Goal: Task Accomplishment & Management: Manage account settings

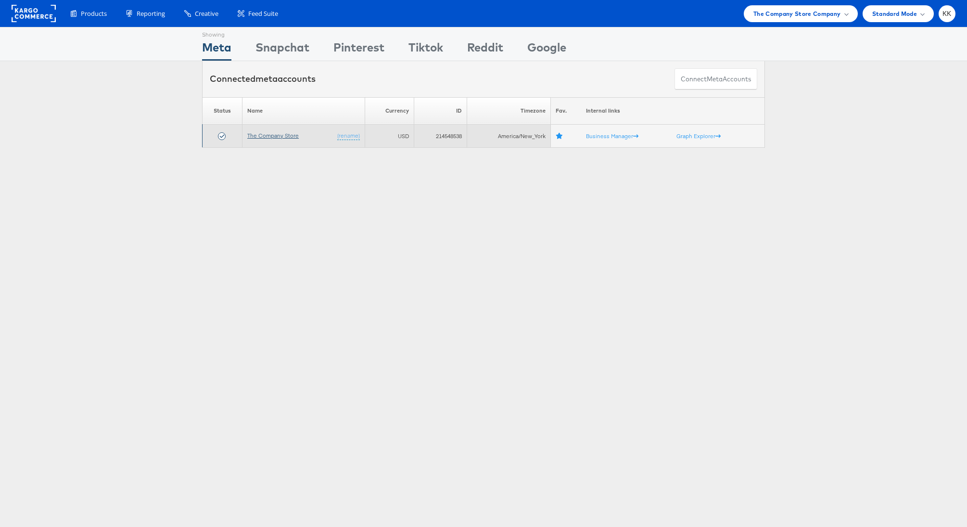
click at [284, 138] on link "The Company Store" at bounding box center [272, 135] width 51 height 7
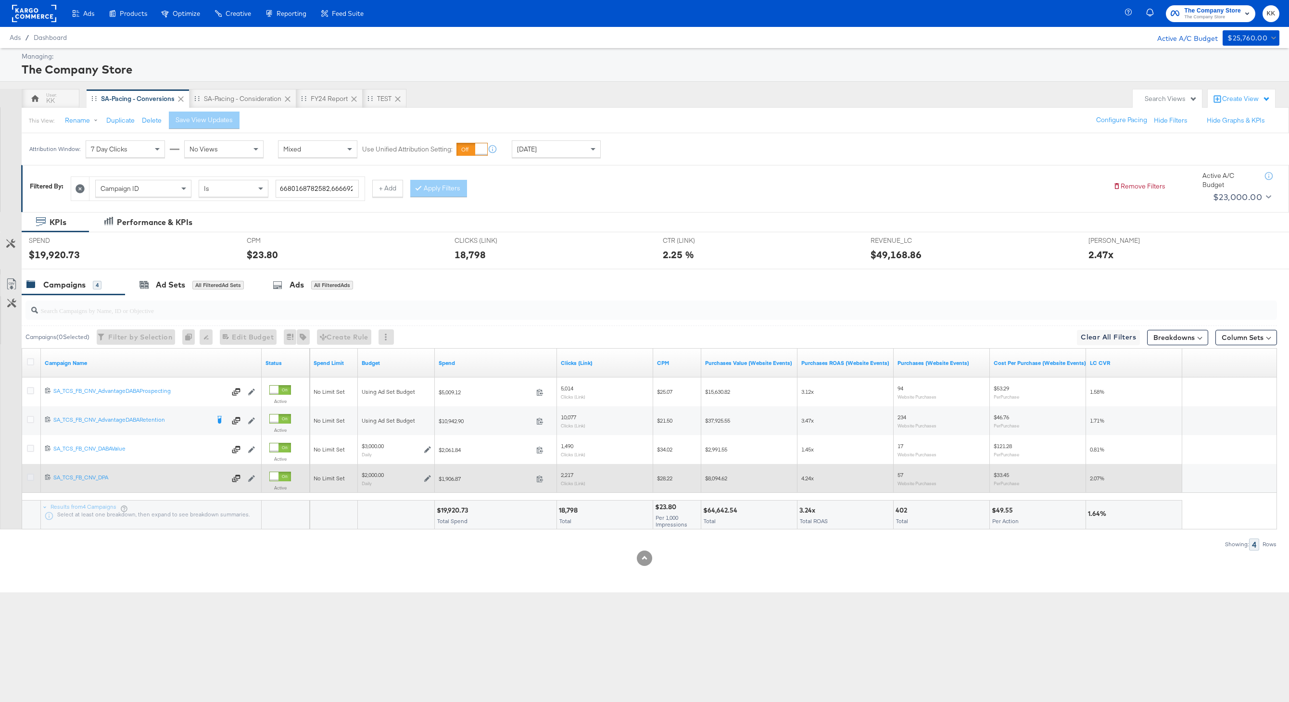
click at [31, 475] on icon at bounding box center [30, 477] width 7 height 7
click at [0, 0] on input "checkbox" at bounding box center [0, 0] width 0 height 0
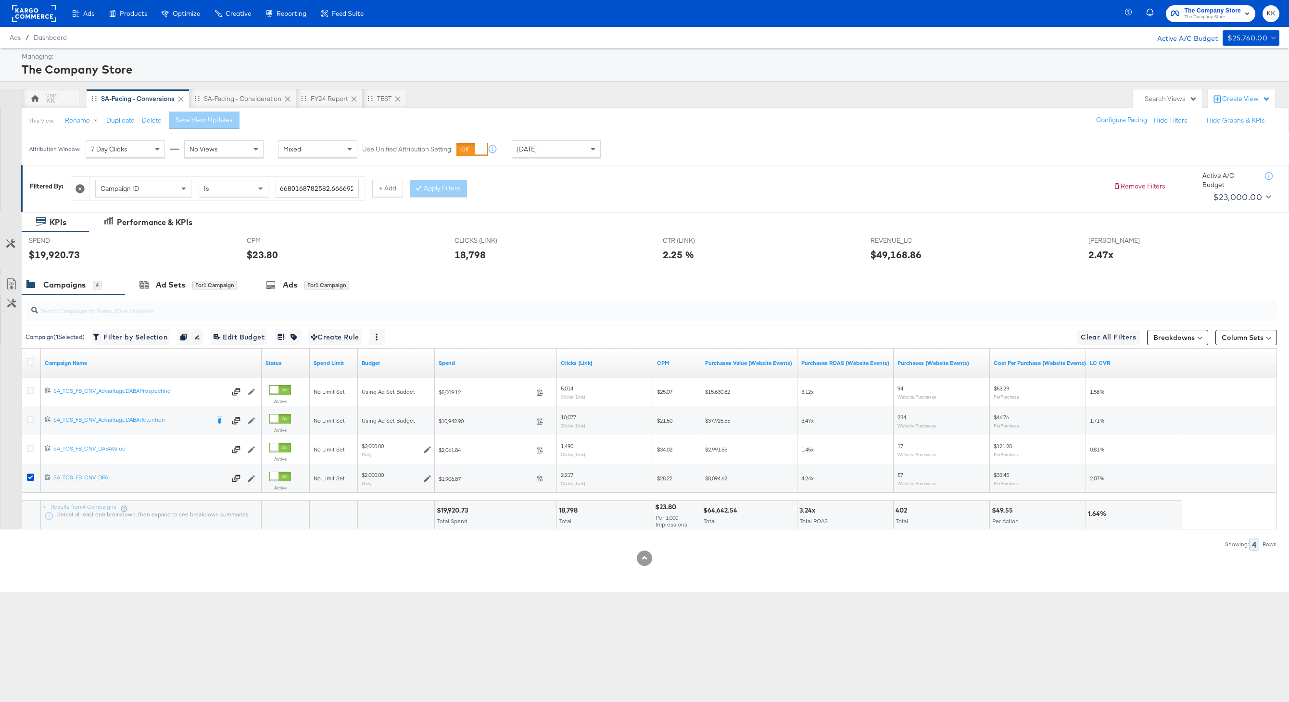
click at [208, 303] on input "search" at bounding box center [598, 306] width 1121 height 19
click at [199, 301] on input "search" at bounding box center [598, 306] width 1121 height 19
click at [197, 293] on div "Ad Sets for 1 Campaign" at bounding box center [188, 285] width 126 height 21
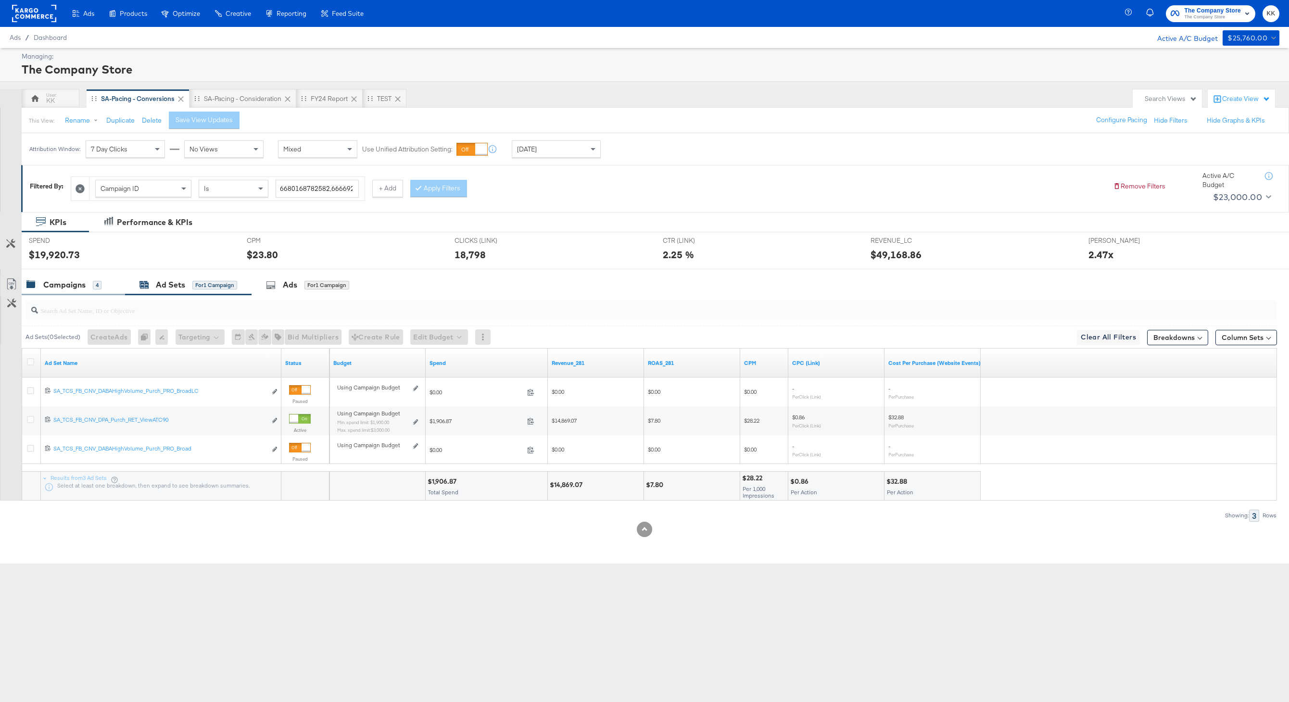
click at [76, 291] on div "Campaigns 4" at bounding box center [73, 285] width 103 height 21
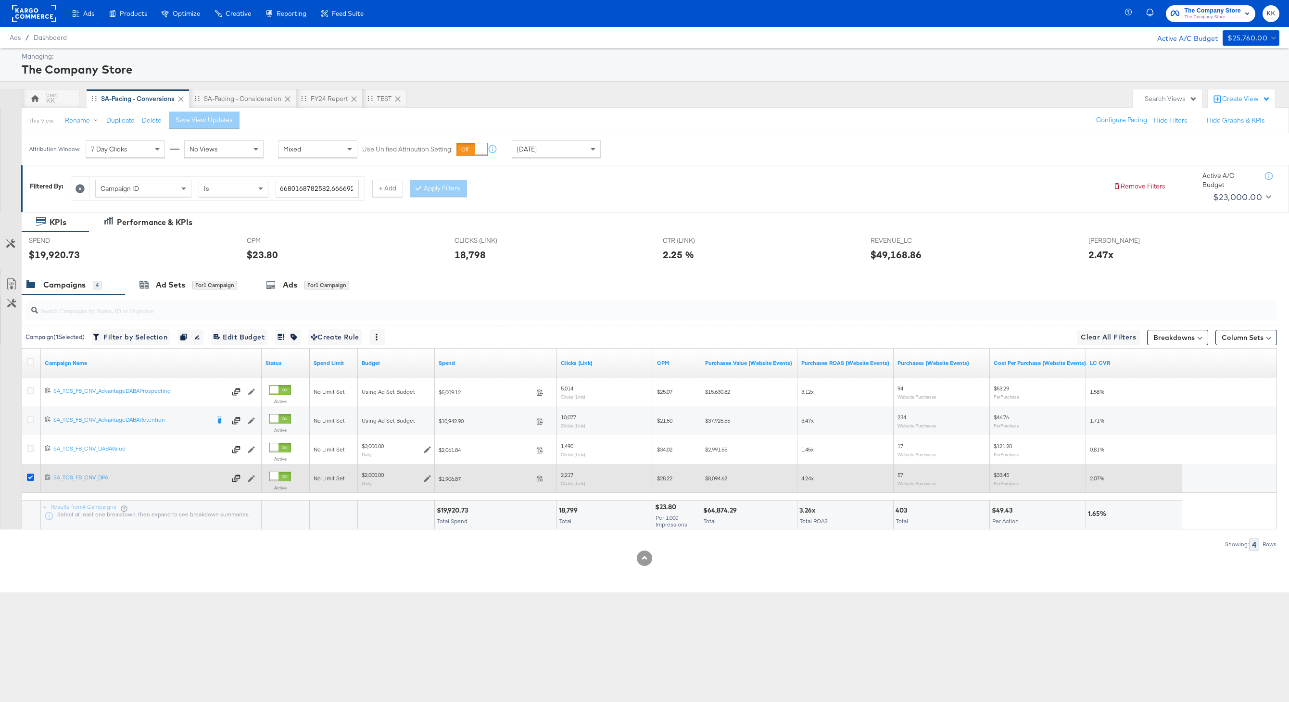
click at [30, 478] on icon at bounding box center [30, 477] width 7 height 7
click at [0, 0] on input "checkbox" at bounding box center [0, 0] width 0 height 0
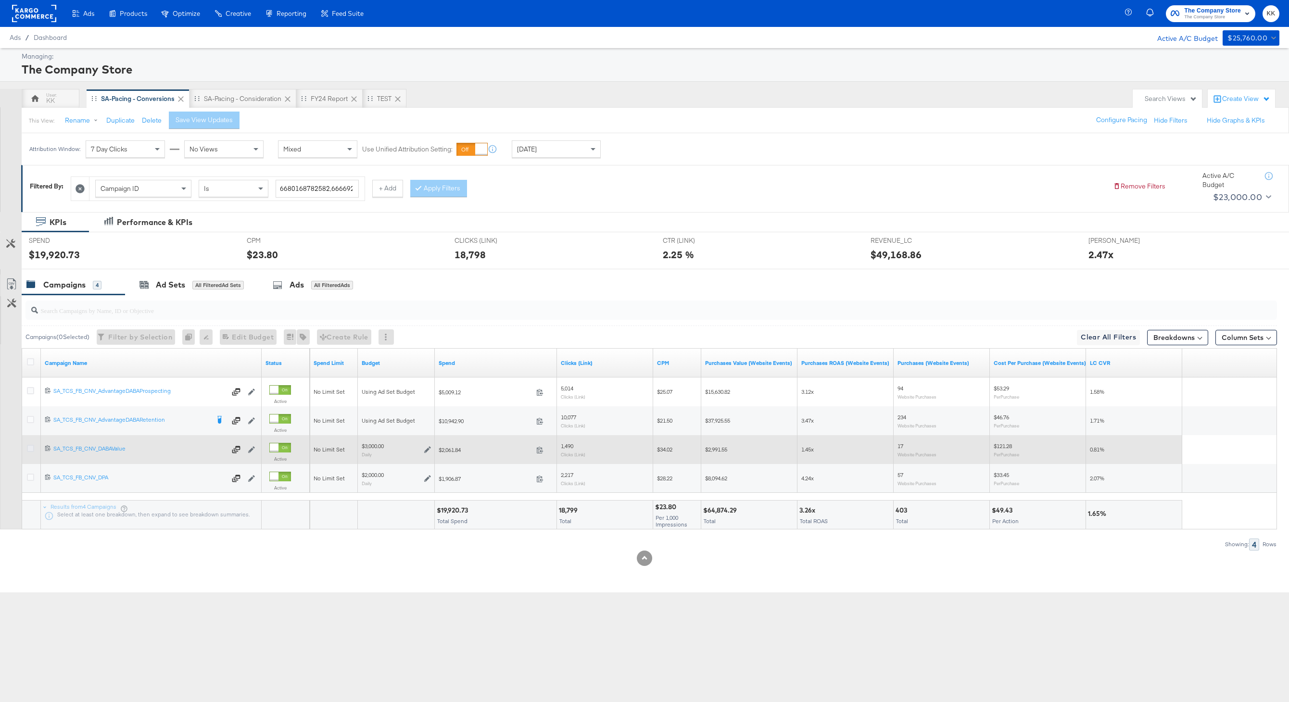
click at [29, 449] on icon at bounding box center [30, 448] width 7 height 7
click at [0, 0] on input "checkbox" at bounding box center [0, 0] width 0 height 0
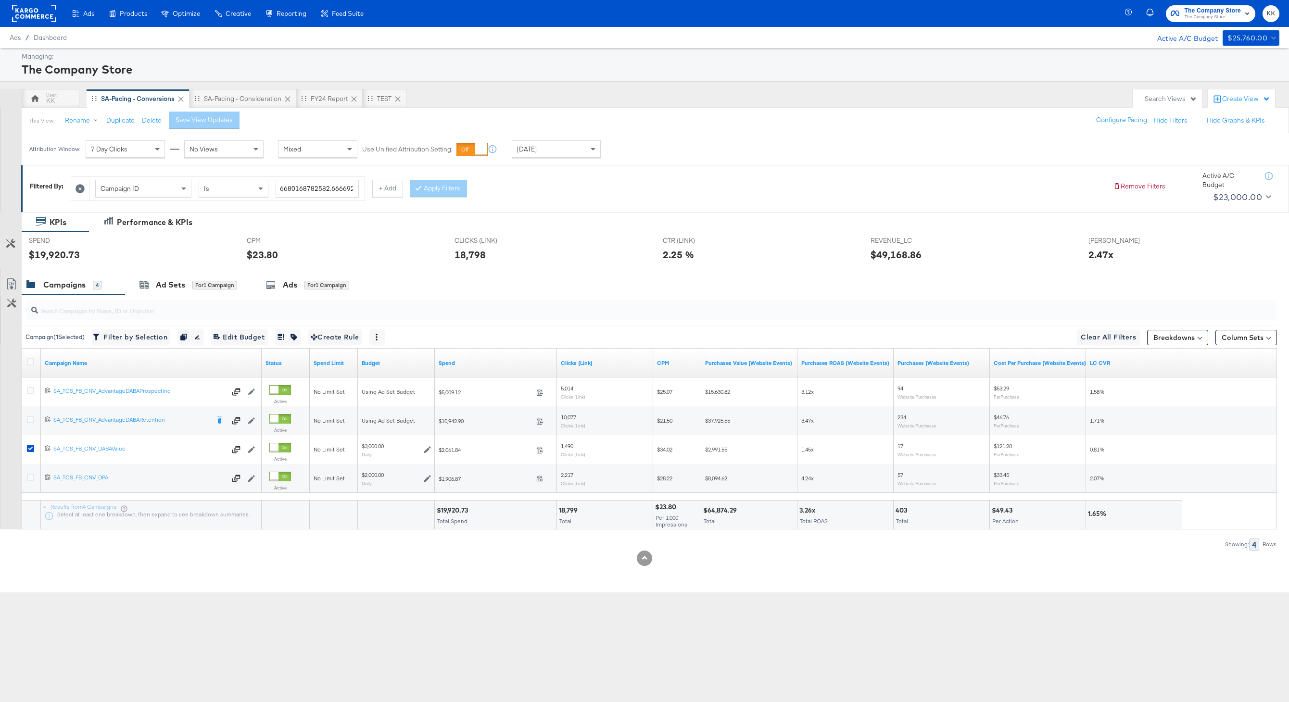
click at [167, 265] on div "SPEND SPEND $19,920.73" at bounding box center [131, 250] width 218 height 37
click at [170, 280] on div "Ad Sets" at bounding box center [170, 284] width 29 height 11
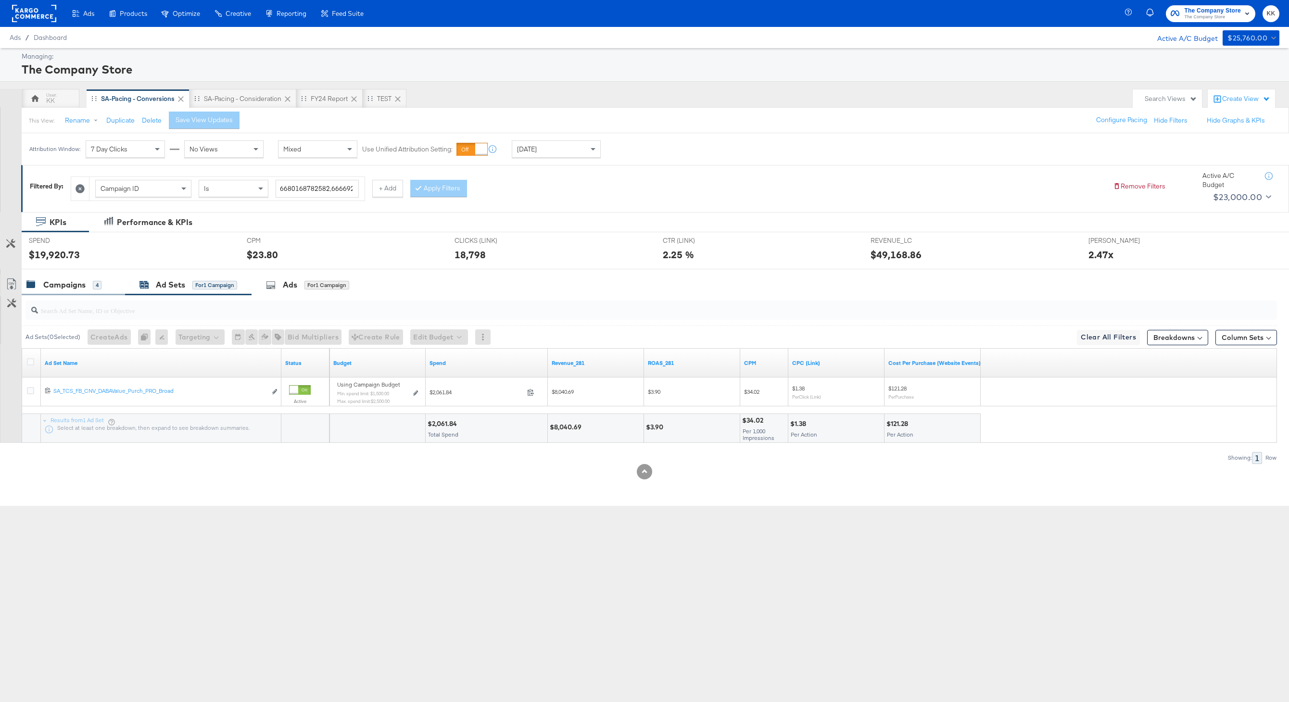
click at [54, 288] on div "Campaigns" at bounding box center [64, 284] width 42 height 11
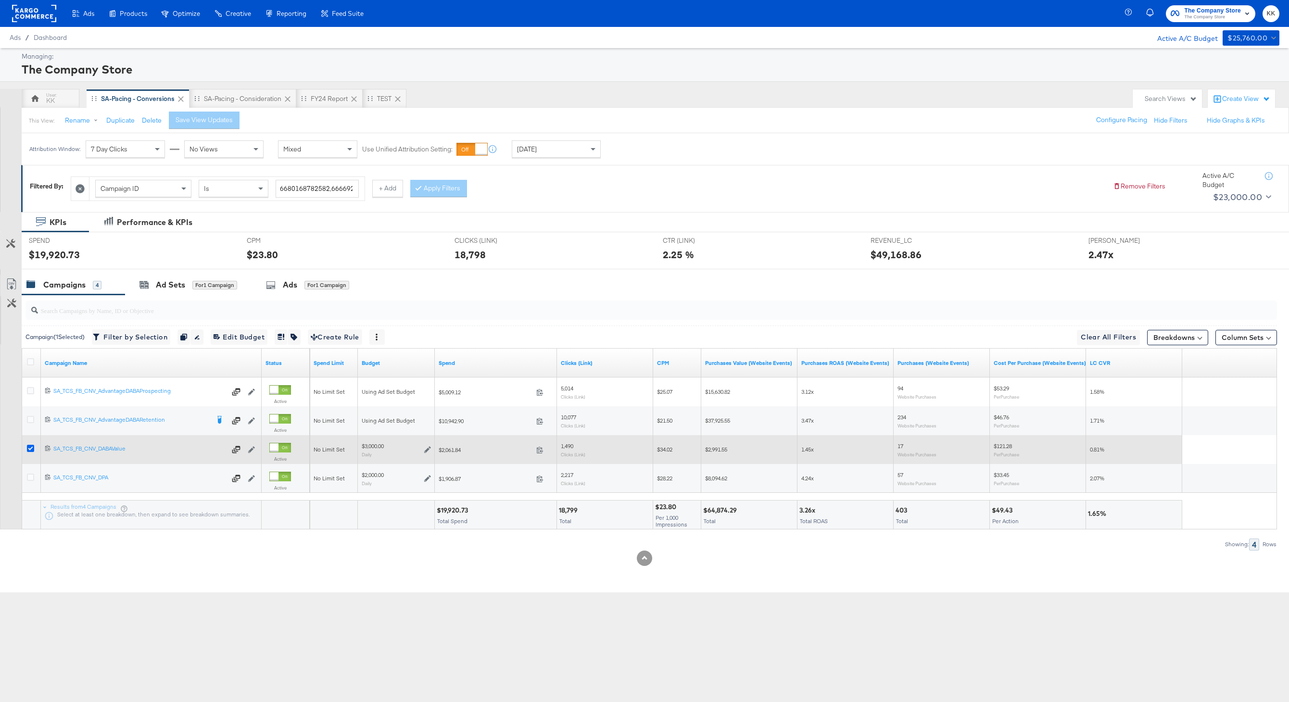
click at [29, 452] on icon at bounding box center [30, 448] width 7 height 7
click at [0, 0] on input "checkbox" at bounding box center [0, 0] width 0 height 0
click at [33, 443] on div at bounding box center [32, 449] width 18 height 17
click at [32, 445] on icon at bounding box center [30, 448] width 7 height 7
click at [0, 0] on input "checkbox" at bounding box center [0, 0] width 0 height 0
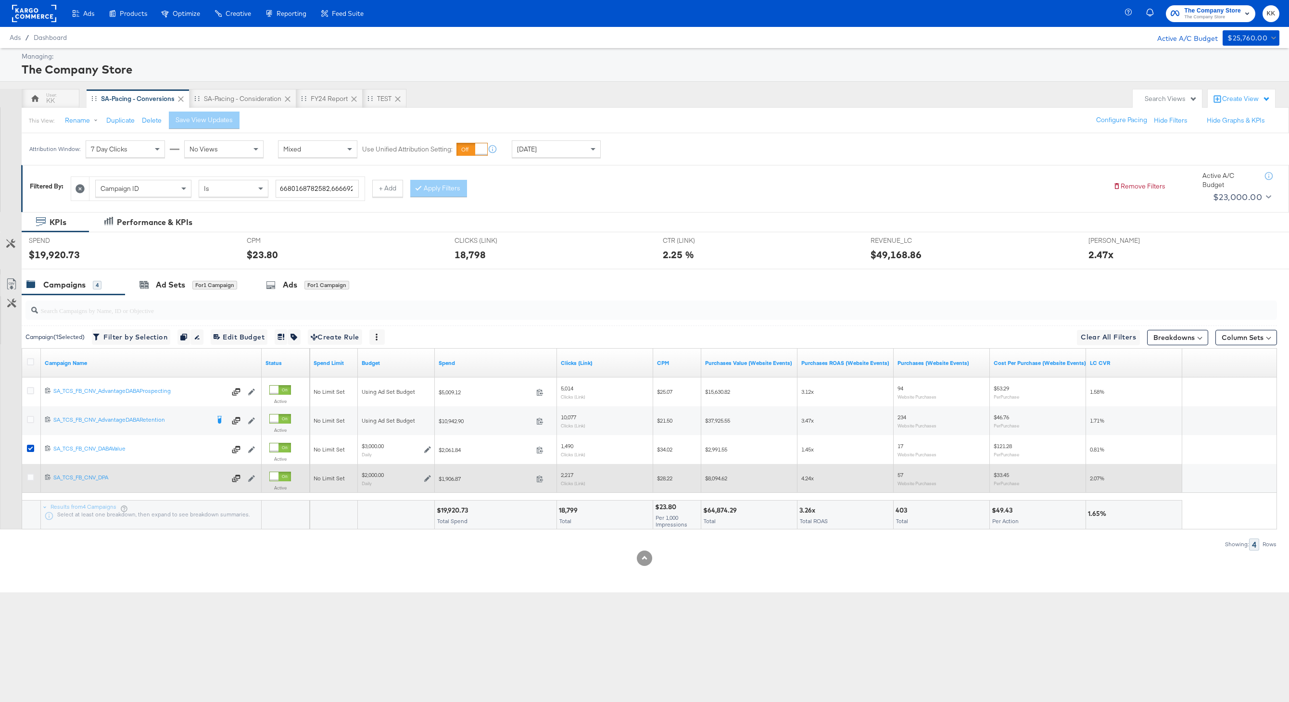
click at [33, 483] on div at bounding box center [32, 479] width 10 height 10
click at [31, 477] on icon at bounding box center [30, 477] width 7 height 7
click at [0, 0] on input "checkbox" at bounding box center [0, 0] width 0 height 0
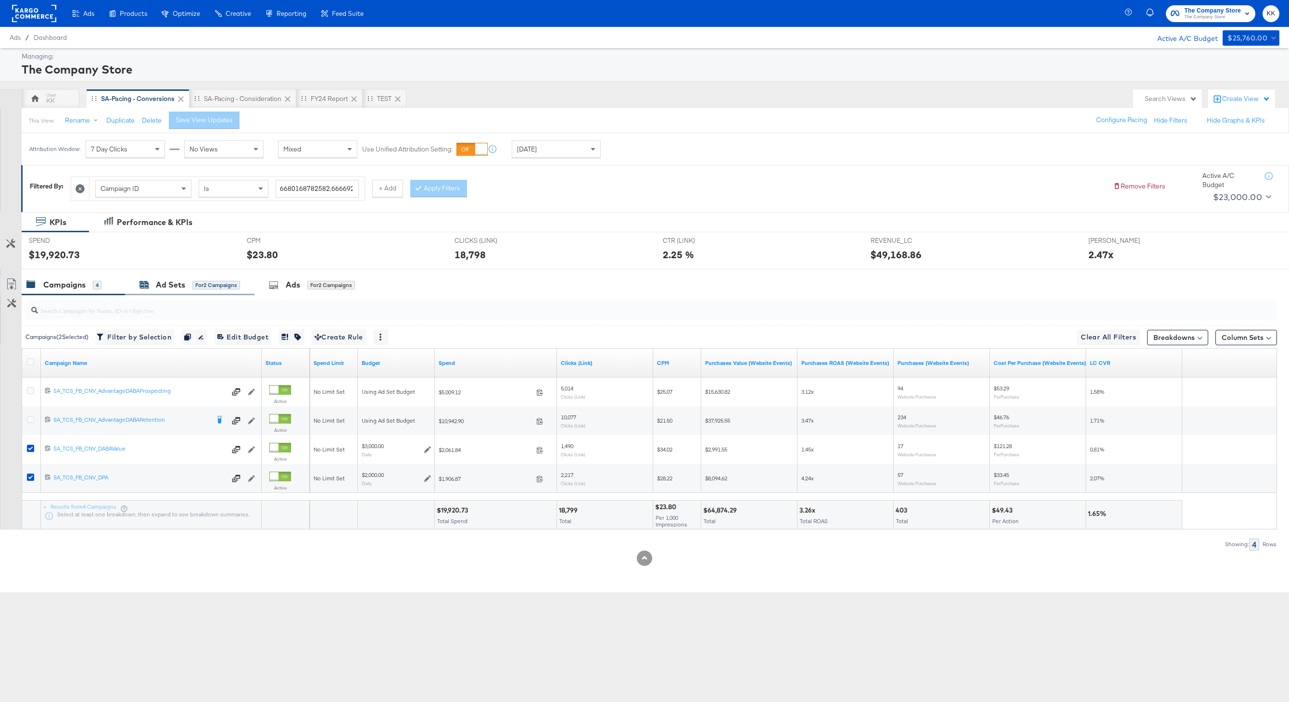
click at [172, 288] on div "Ad Sets" at bounding box center [170, 284] width 29 height 11
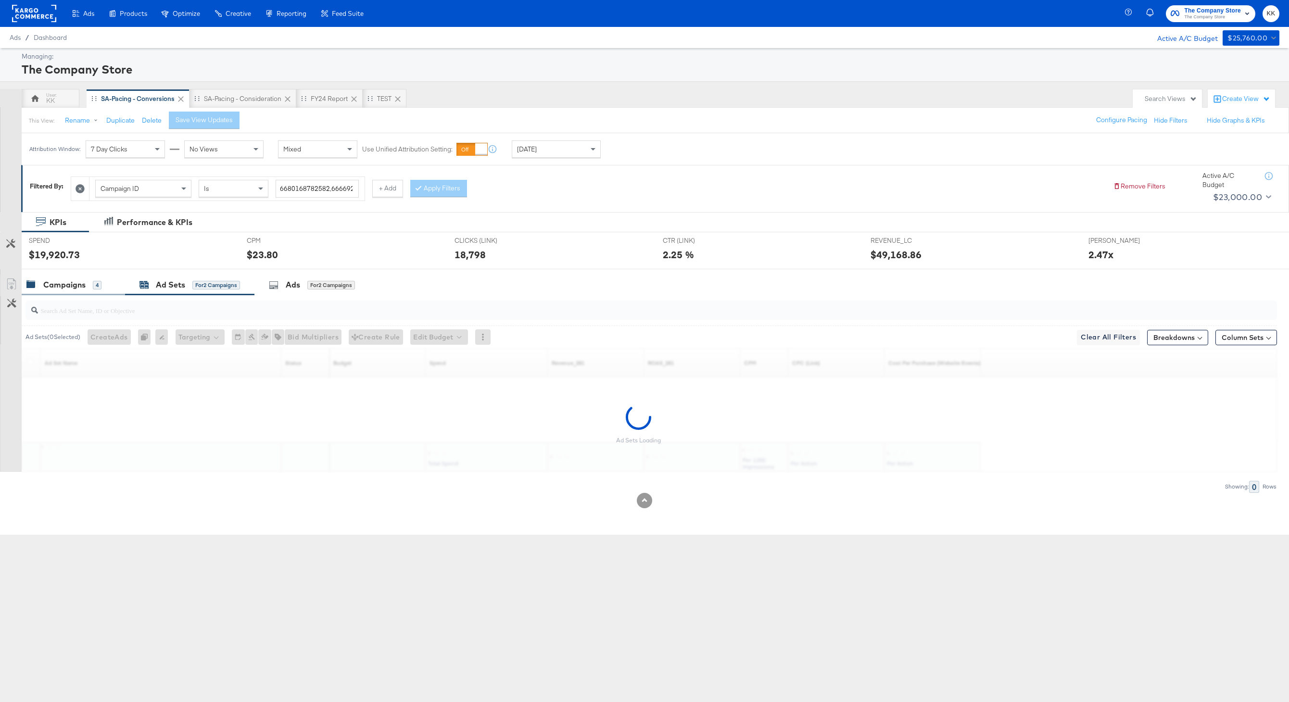
click at [66, 292] on div "Campaigns 4" at bounding box center [73, 285] width 103 height 21
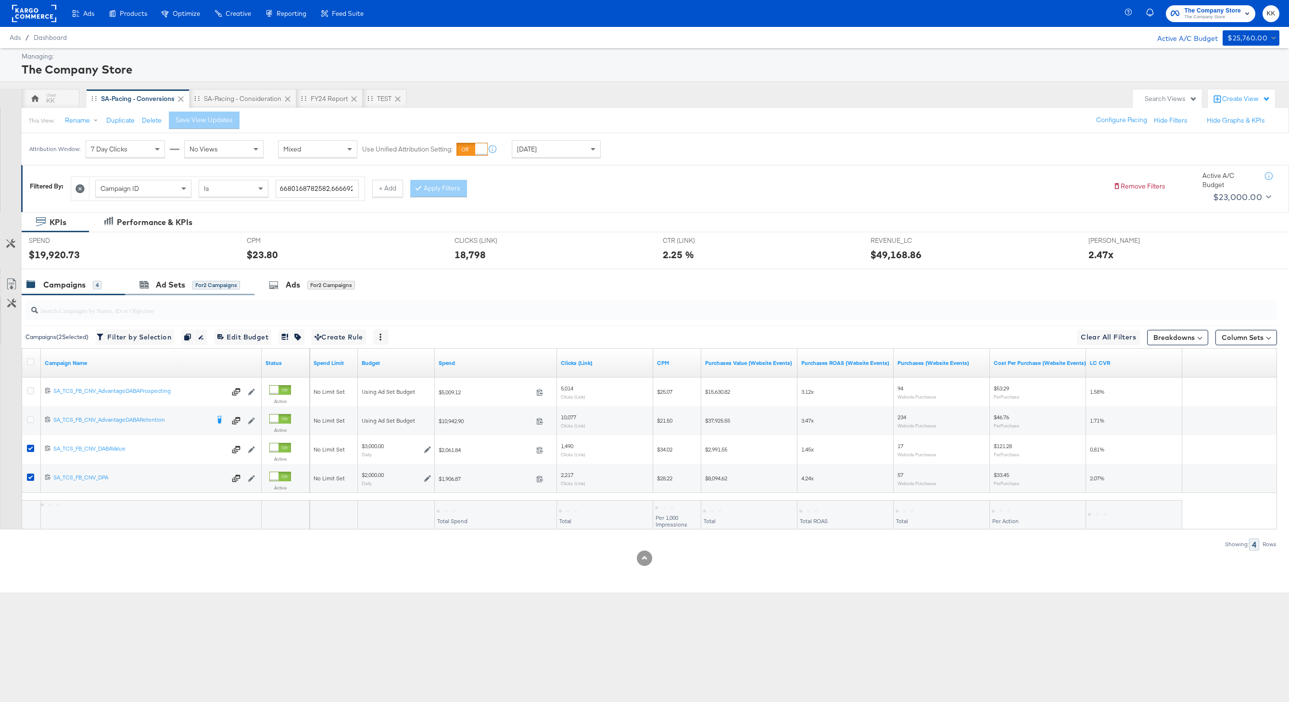
click at [142, 290] on div "Ad Sets for 2 Campaigns" at bounding box center [189, 285] width 129 height 21
